Goal: Task Accomplishment & Management: Use online tool/utility

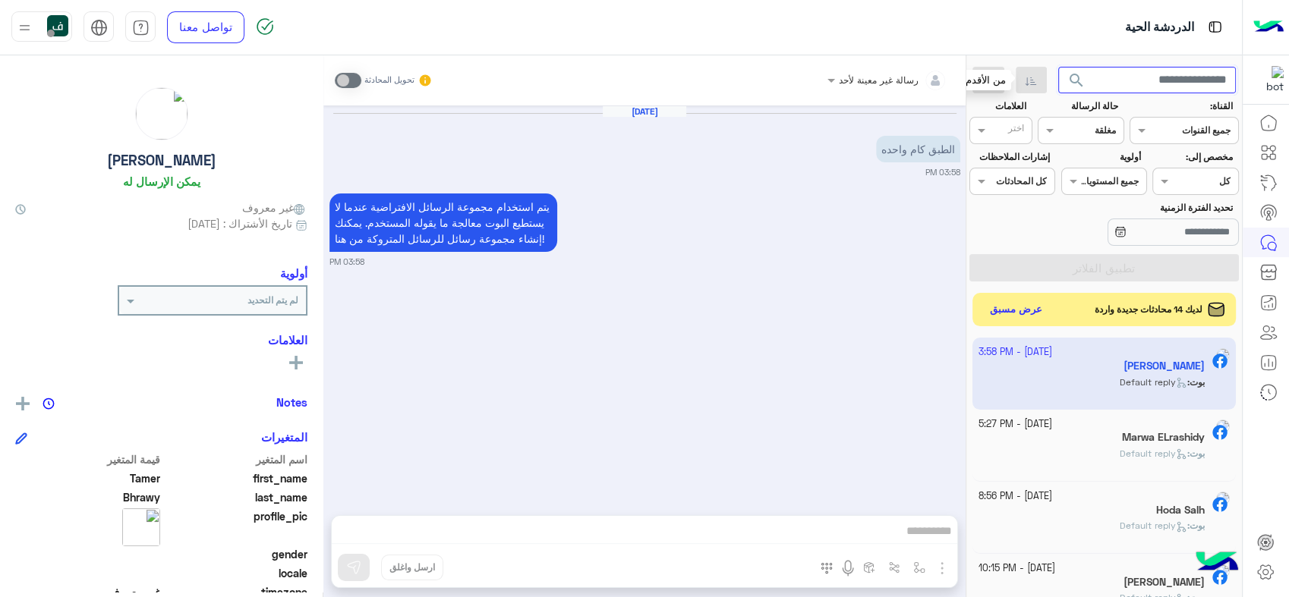
click at [1151, 83] on input "text" at bounding box center [1147, 80] width 178 height 27
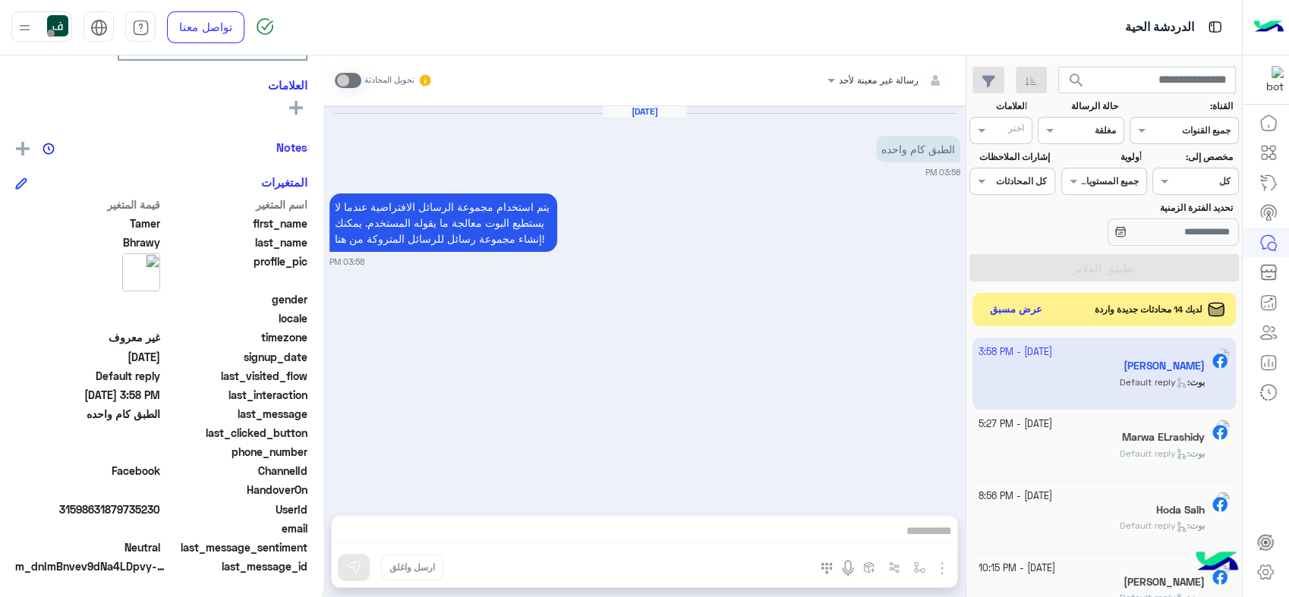
click at [1072, 124] on div at bounding box center [1080, 128] width 84 height 14
click at [1089, 158] on b "عرض الكل" at bounding box center [1092, 160] width 49 height 13
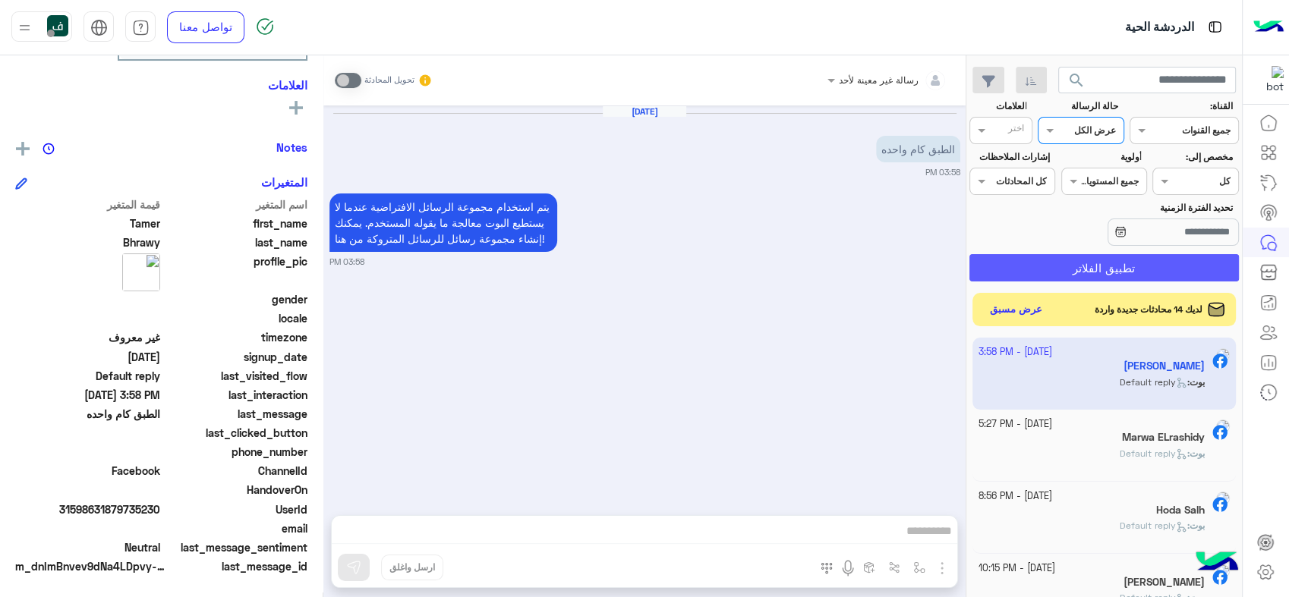
click at [1115, 266] on button "تطبيق الفلاتر" at bounding box center [1103, 267] width 269 height 27
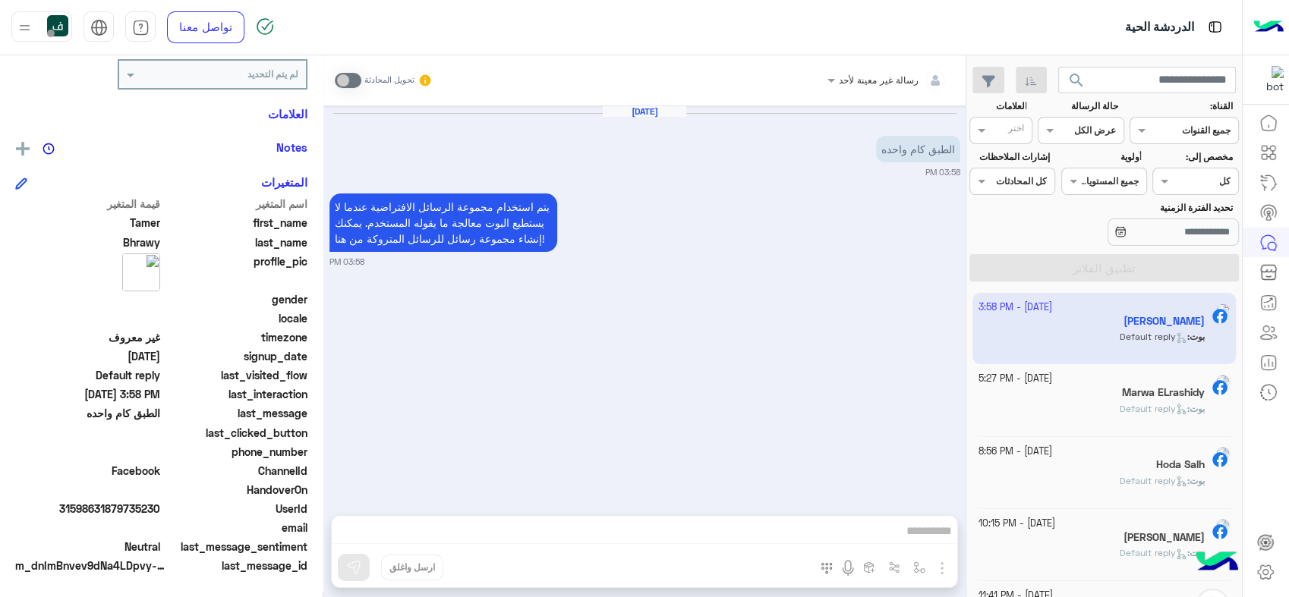
scroll to position [255, 0]
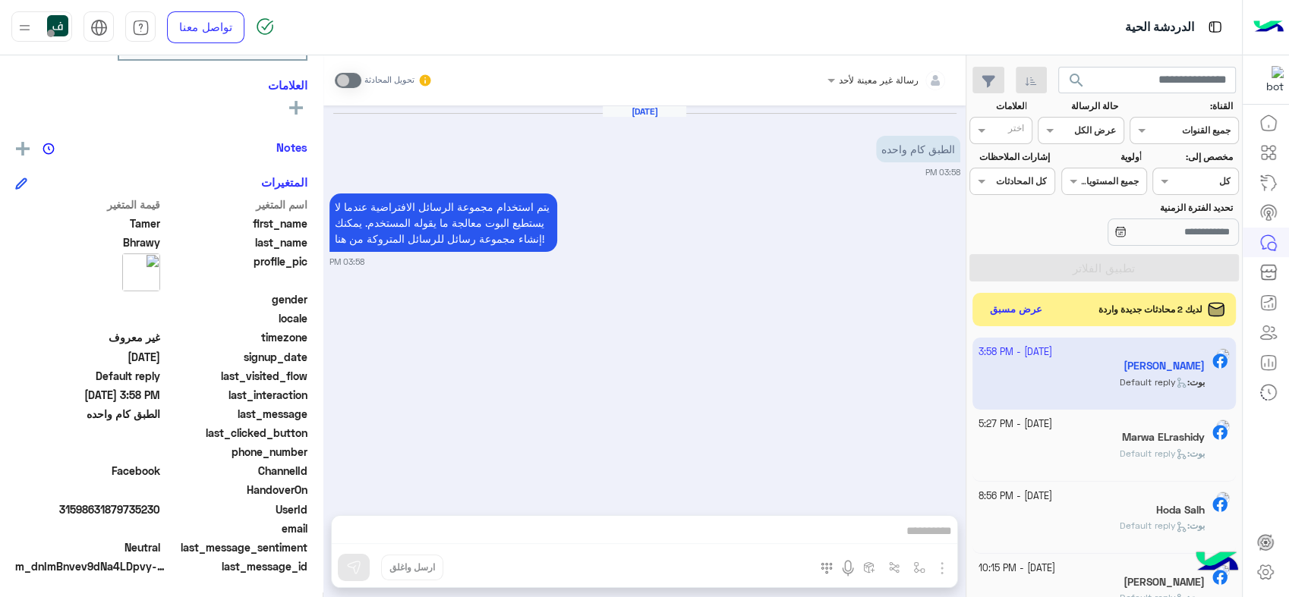
drag, startPoint x: 1066, startPoint y: 124, endPoint x: 1100, endPoint y: 136, distance: 36.0
click at [1066, 124] on div at bounding box center [1080, 128] width 84 height 14
click at [984, 190] on div "اختر كل المحادثات" at bounding box center [1012, 181] width 86 height 27
click at [1112, 169] on div "جميع المستويات جميع المستويات" at bounding box center [1104, 181] width 86 height 27
click at [1172, 172] on div at bounding box center [1195, 179] width 84 height 14
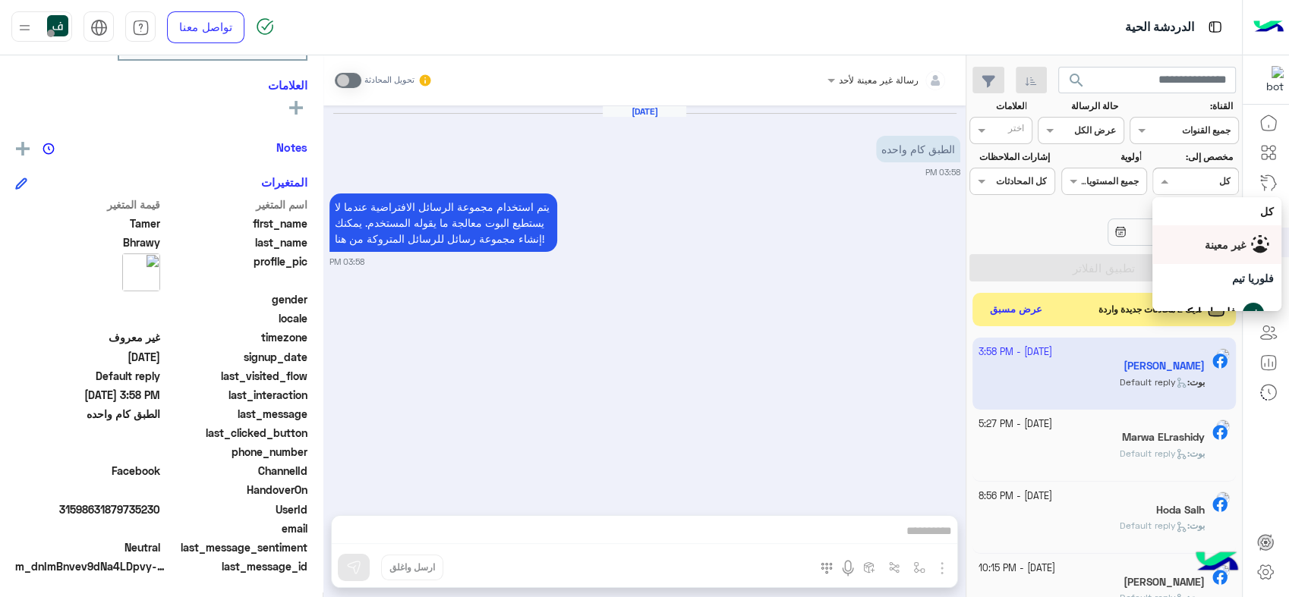
click at [1213, 233] on div "غير معينة" at bounding box center [1217, 244] width 114 height 27
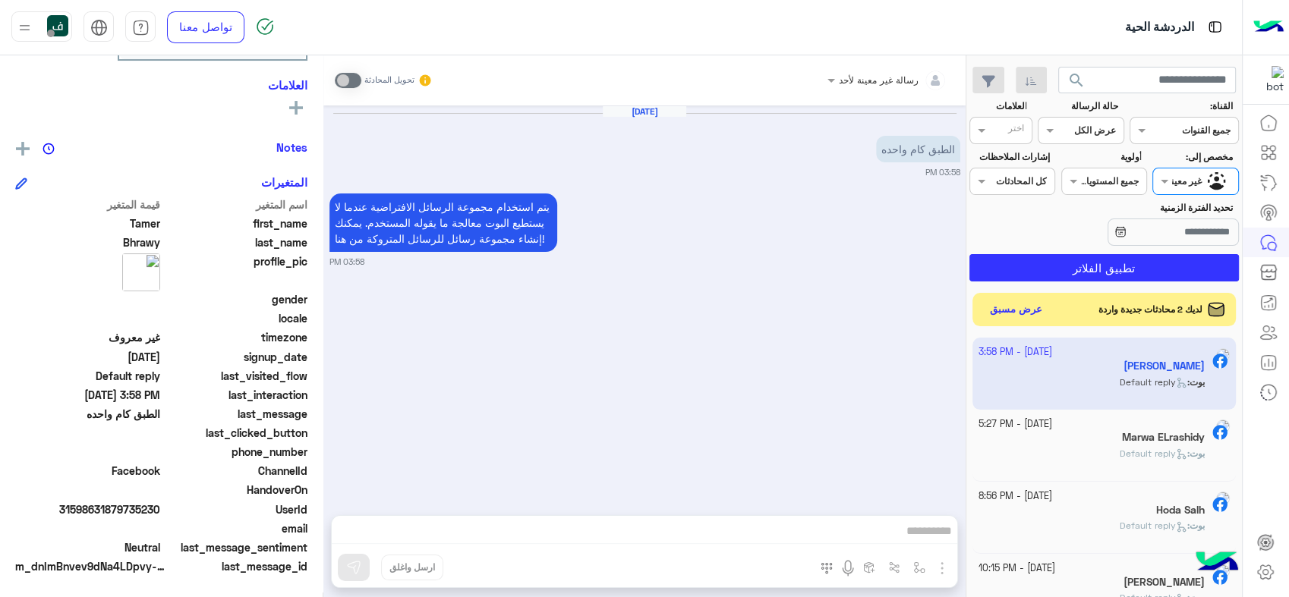
click at [1132, 253] on section "القناة: القناه جميع القنوات حالة الرسالة القناه عرض الكل العلامات اختر مخصص إلى…" at bounding box center [1104, 190] width 253 height 182
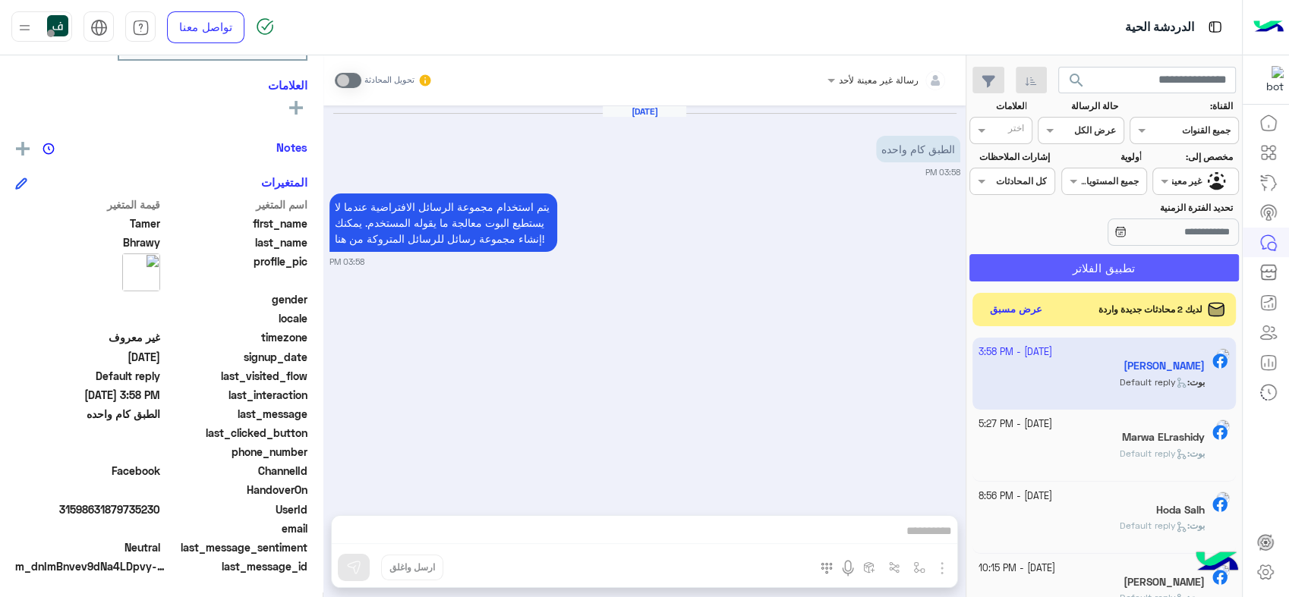
click at [1135, 263] on button "تطبيق الفلاتر" at bounding box center [1103, 267] width 269 height 27
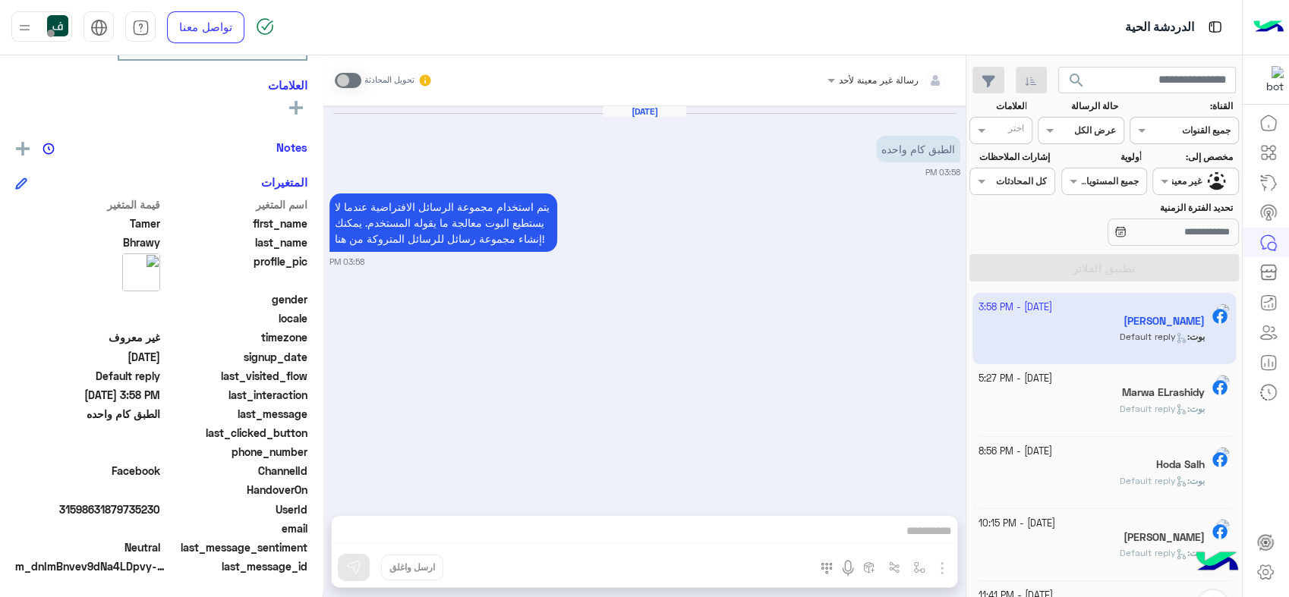
click at [1069, 134] on div at bounding box center [1080, 128] width 84 height 14
click at [1078, 241] on b "غير مقروءة" at bounding box center [1091, 245] width 51 height 13
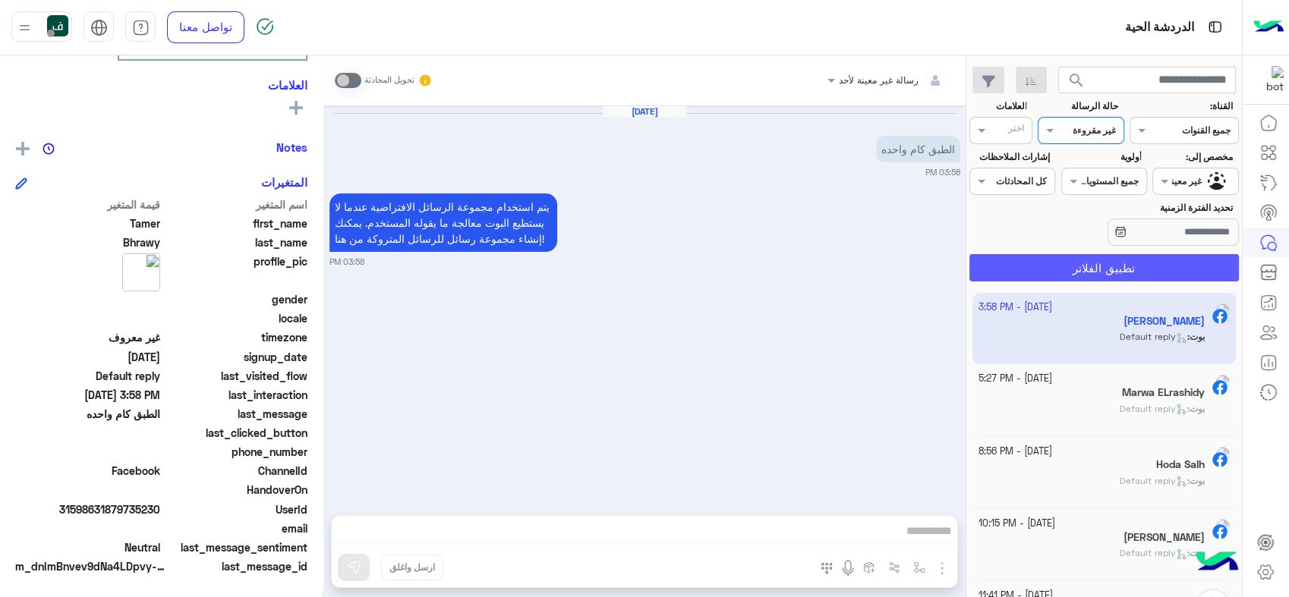
click at [1131, 272] on button "تطبيق الفلاتر" at bounding box center [1103, 267] width 269 height 27
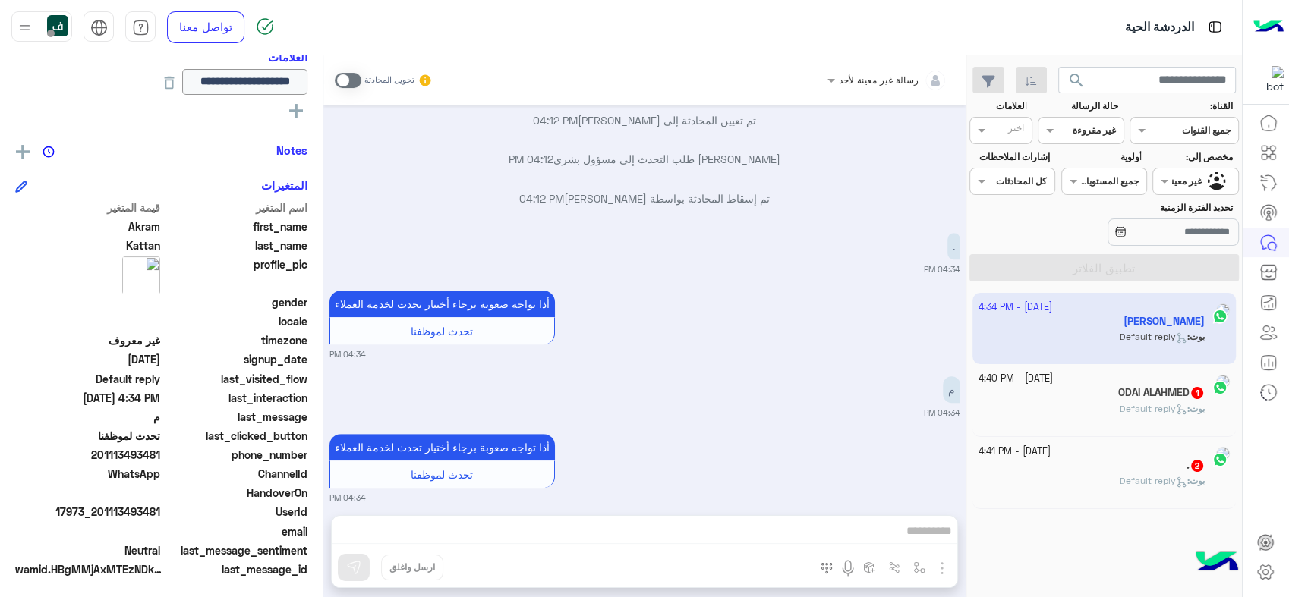
scroll to position [286, 0]
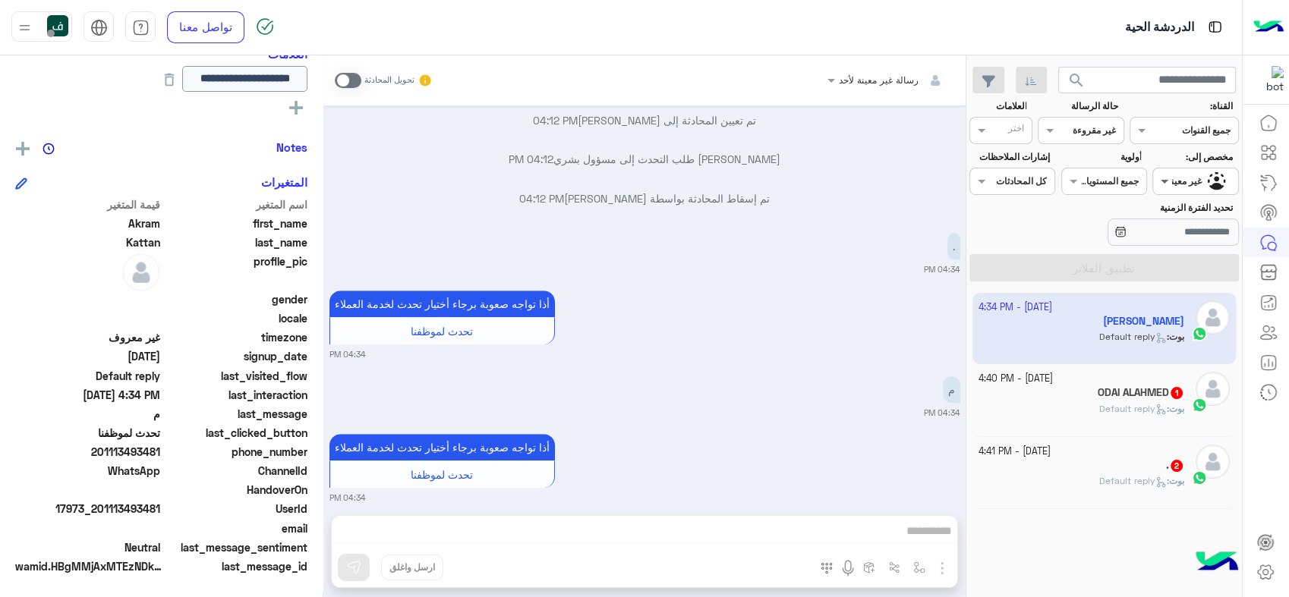
click at [1160, 178] on span at bounding box center [1162, 181] width 19 height 16
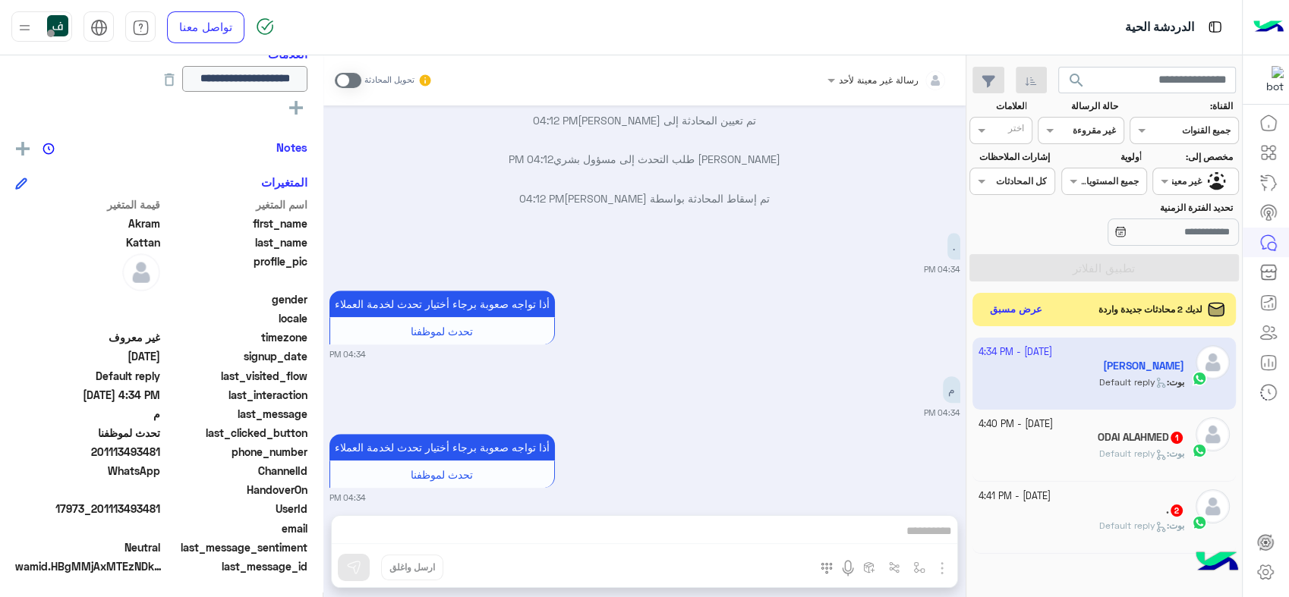
click at [691, 409] on div "Oct 1, 2025 . فلوريا ماركت 04:38 AM . فلوريا ماركت 04:38 AM خحنخنخحن فلوريا مار…" at bounding box center [644, 302] width 642 height 395
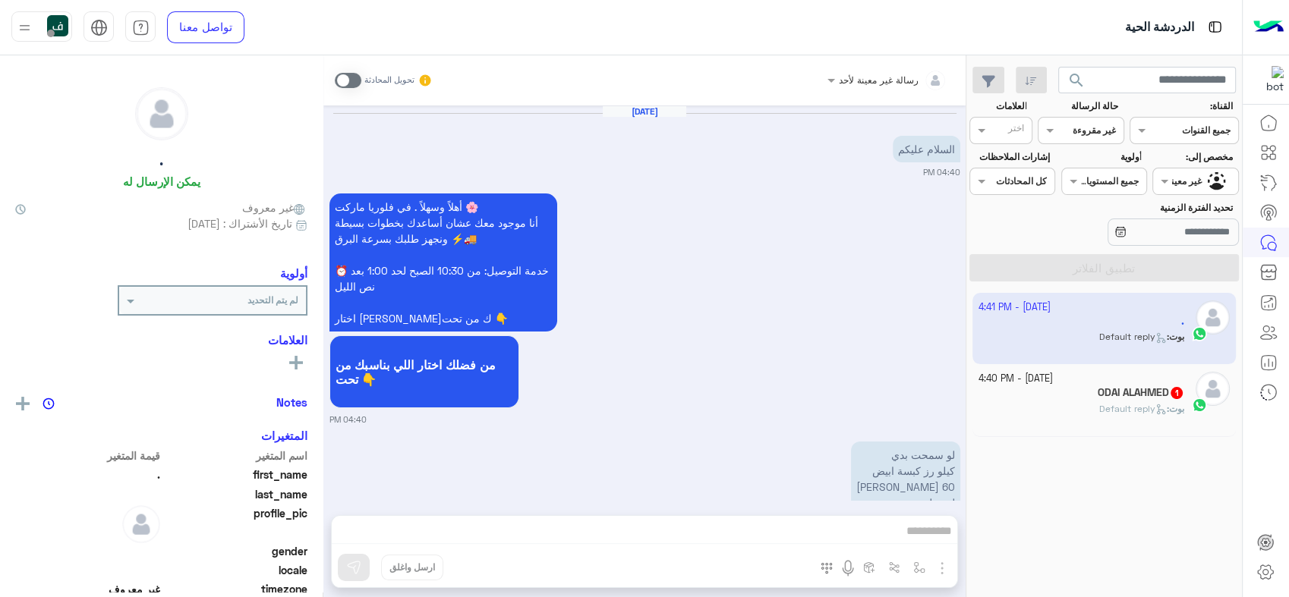
scroll to position [128, 0]
